Goal: Task Accomplishment & Management: Manage account settings

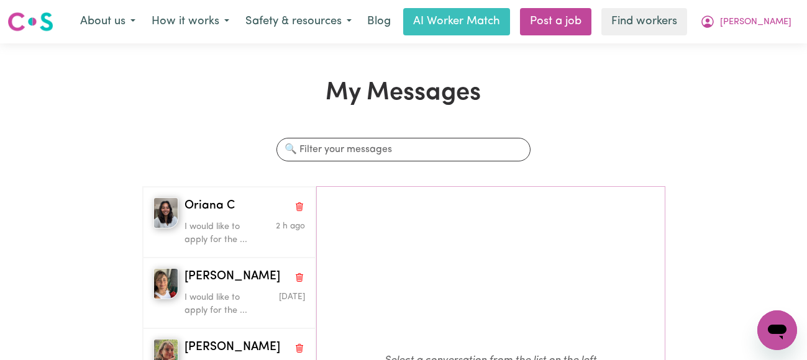
click at [58, 247] on div "My Messages Search conversations Oriana C I would like to apply for the ... 2 h…" at bounding box center [403, 316] width 807 height 476
click at [777, 21] on span "[PERSON_NAME]" at bounding box center [755, 23] width 71 height 14
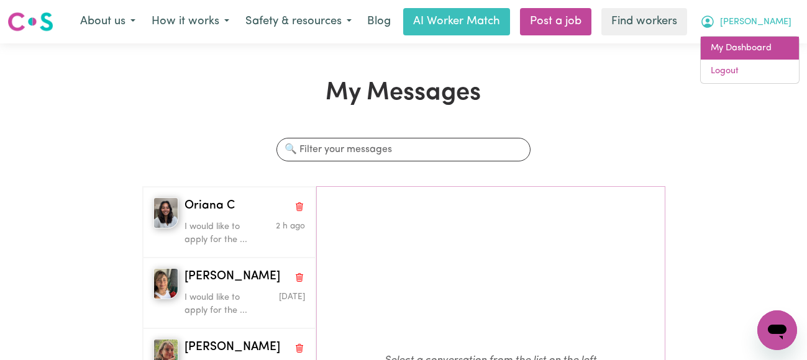
click at [745, 48] on link "My Dashboard" at bounding box center [750, 49] width 98 height 24
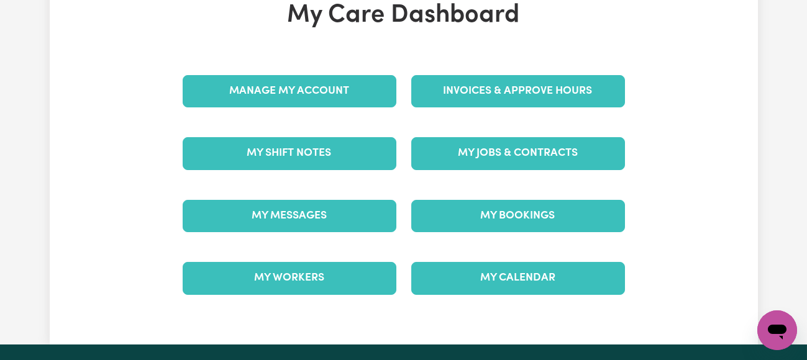
scroll to position [124, 0]
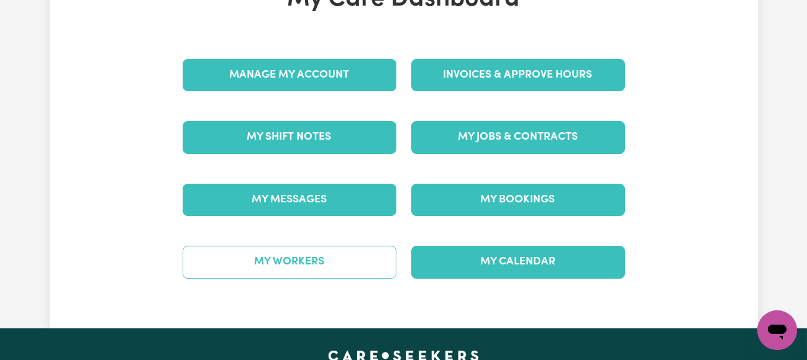
click at [316, 270] on link "My Workers" at bounding box center [290, 262] width 214 height 32
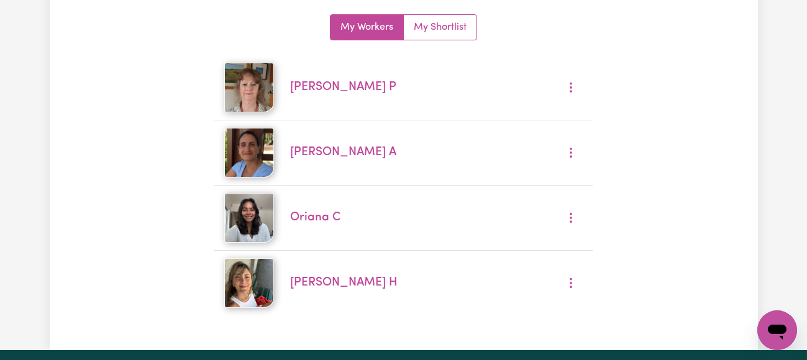
scroll to position [124, 0]
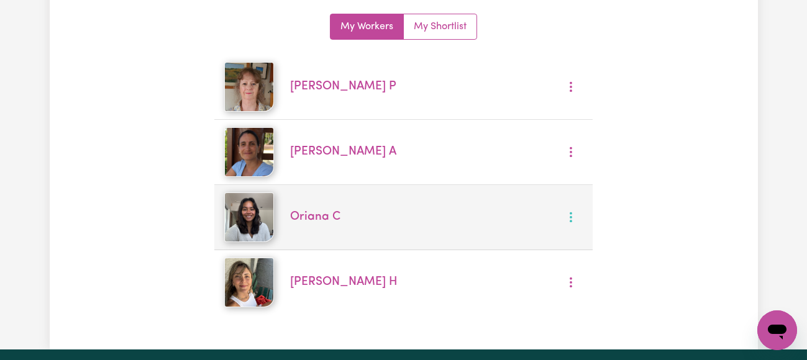
click at [572, 214] on button "More options" at bounding box center [571, 217] width 24 height 19
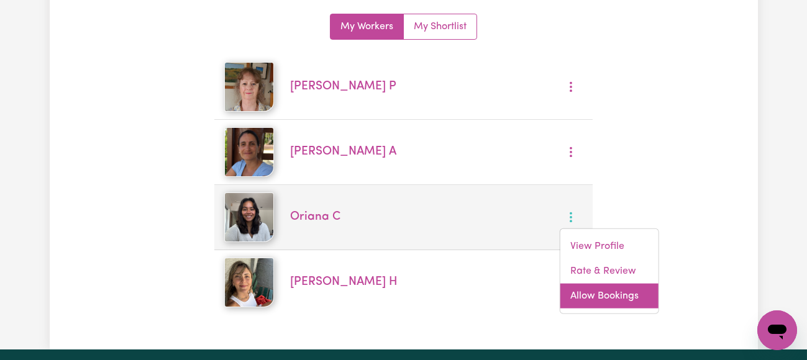
click at [592, 291] on link "Allow Bookings" at bounding box center [609, 295] width 98 height 25
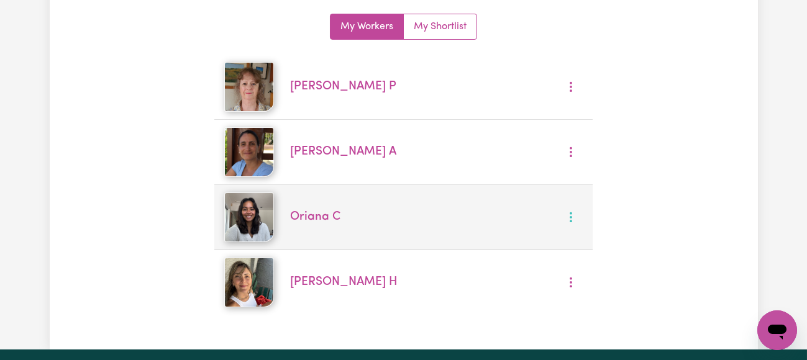
click at [568, 214] on icon "More options" at bounding box center [571, 217] width 12 height 12
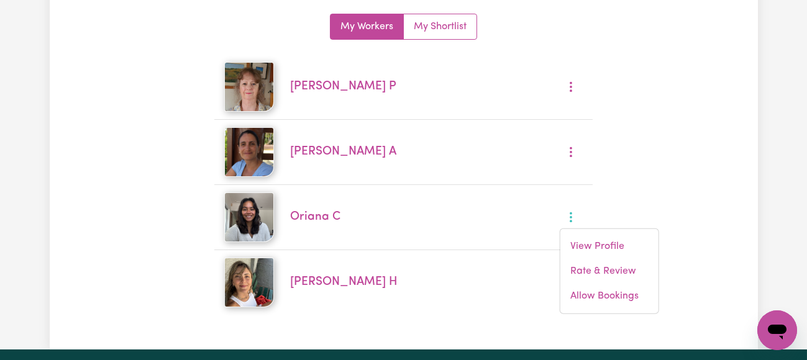
click at [168, 227] on div "My Workers My Shortlist [PERSON_NAME] P [PERSON_NAME] A [PERSON_NAME] C View Pr…" at bounding box center [404, 164] width 472 height 301
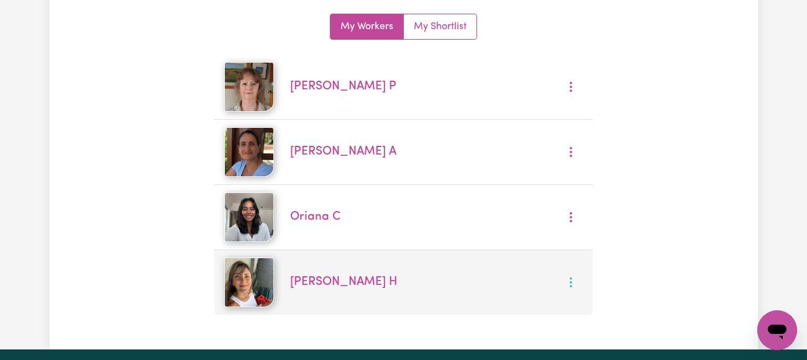
click at [572, 278] on icon "More options" at bounding box center [571, 282] width 12 height 12
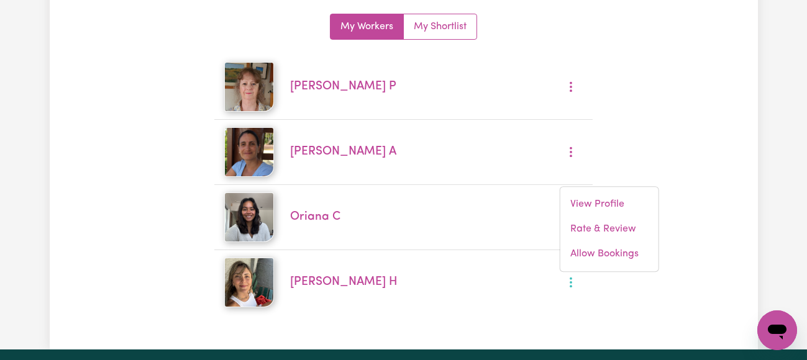
click at [679, 144] on div "My Workers My Workers My Shortlist [PERSON_NAME] P [PERSON_NAME] A [PERSON_NAME…" at bounding box center [404, 134] width 708 height 361
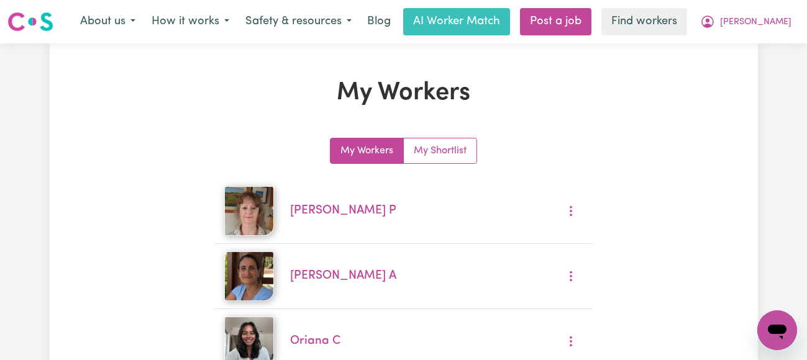
scroll to position [0, 0]
click at [775, 19] on span "[PERSON_NAME]" at bounding box center [755, 23] width 71 height 14
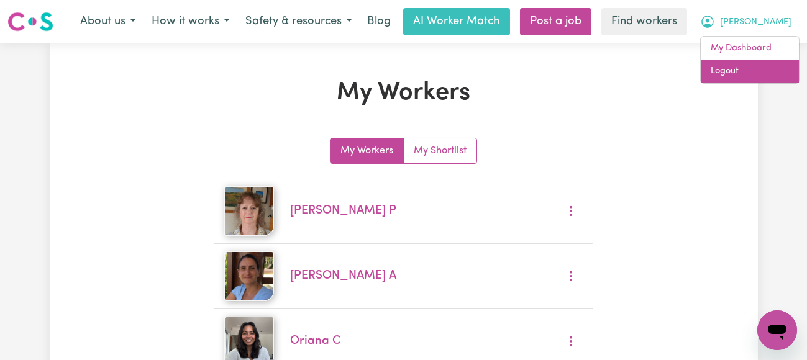
click at [727, 71] on link "Logout" at bounding box center [750, 72] width 98 height 24
